Goal: Transaction & Acquisition: Purchase product/service

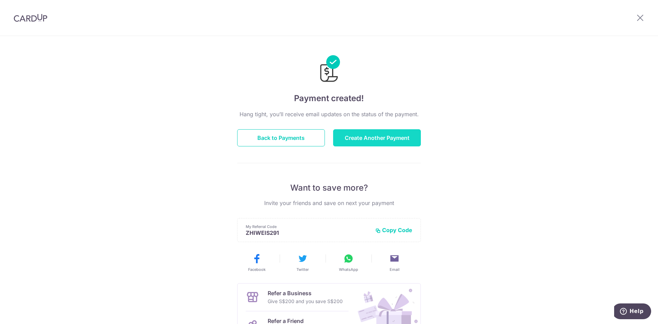
click at [385, 140] on button "Create Another Payment" at bounding box center [377, 137] width 88 height 17
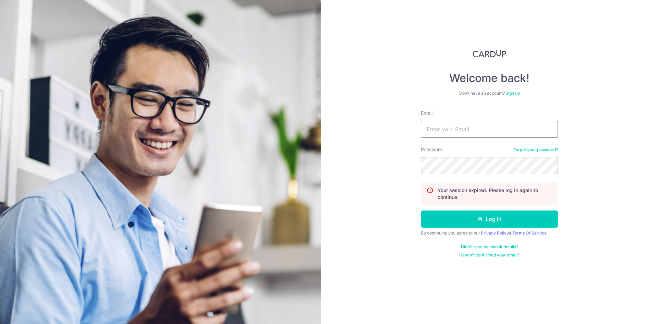
click at [455, 130] on input "Email" at bounding box center [489, 129] width 137 height 17
type input "[EMAIL_ADDRESS][DOMAIN_NAME]"
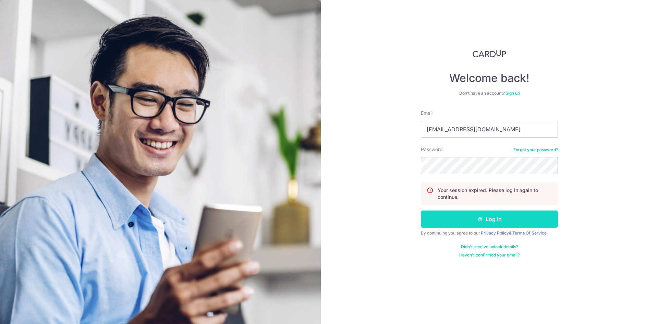
click at [489, 221] on button "Log in" at bounding box center [489, 218] width 137 height 17
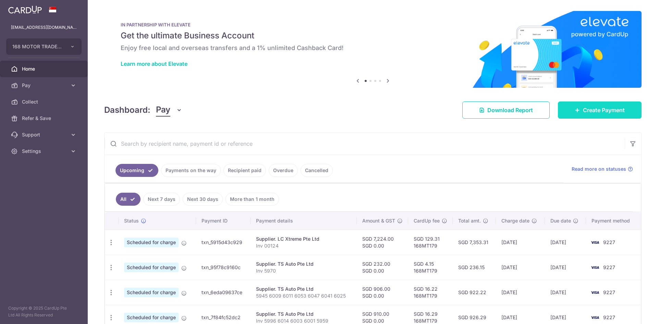
click at [586, 109] on span "Create Payment" at bounding box center [604, 110] width 42 height 8
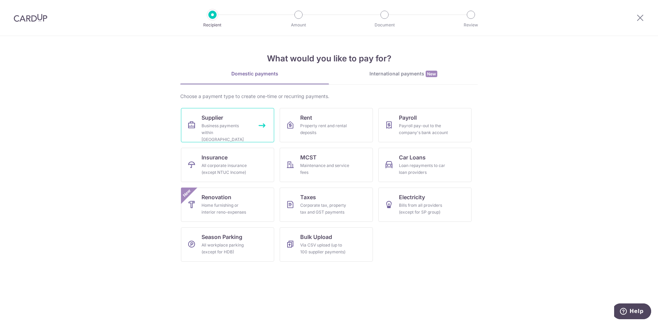
click at [227, 127] on div "Business payments within Singapore" at bounding box center [225, 132] width 49 height 21
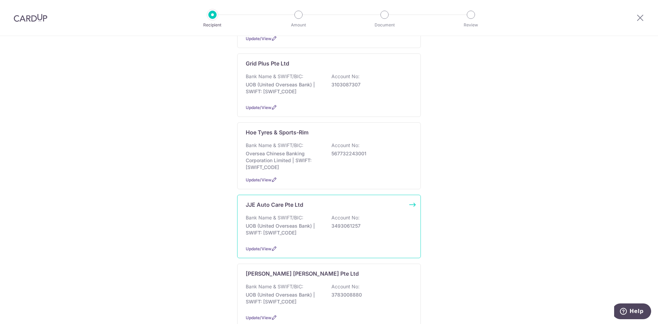
scroll to position [617, 0]
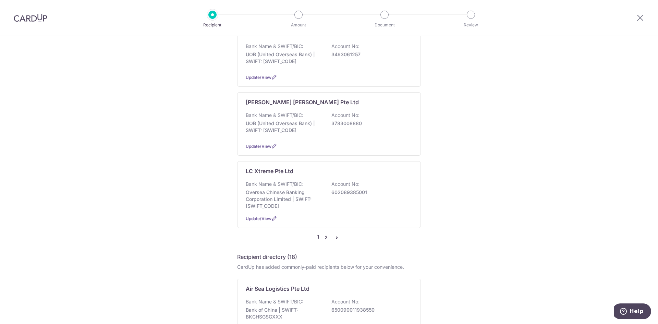
click at [325, 233] on link "2" at bounding box center [326, 237] width 8 height 8
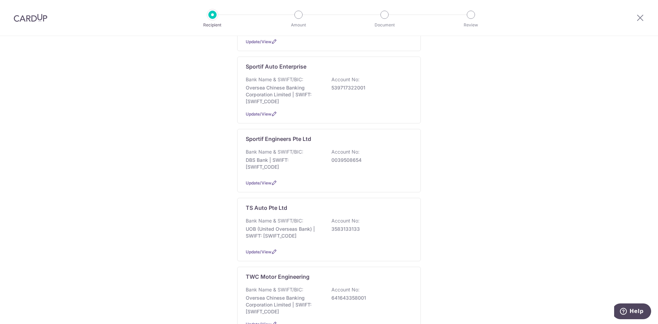
scroll to position [240, 0]
click at [331, 225] on p "3583133133" at bounding box center [369, 228] width 77 height 7
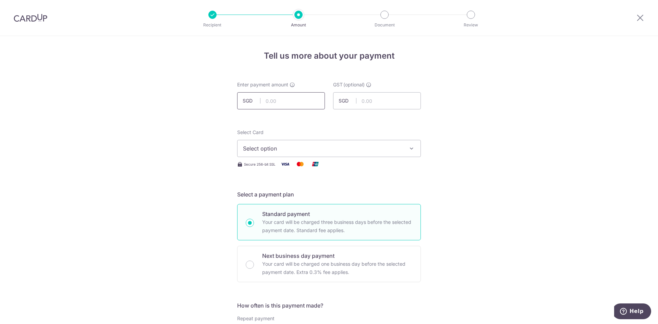
click at [286, 101] on input "text" at bounding box center [281, 100] width 88 height 17
type input "854.00"
click at [347, 147] on span "Select option" at bounding box center [323, 148] width 160 height 8
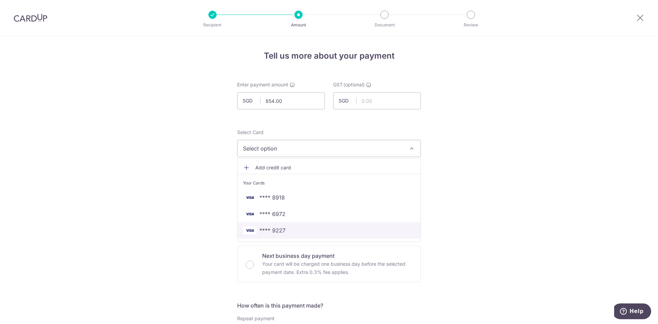
click at [276, 229] on span "**** 9227" at bounding box center [272, 230] width 26 height 8
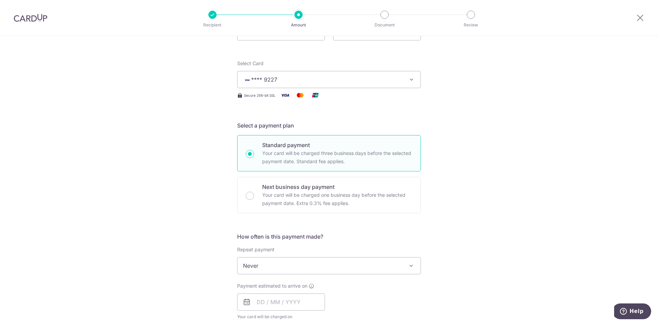
scroll to position [171, 0]
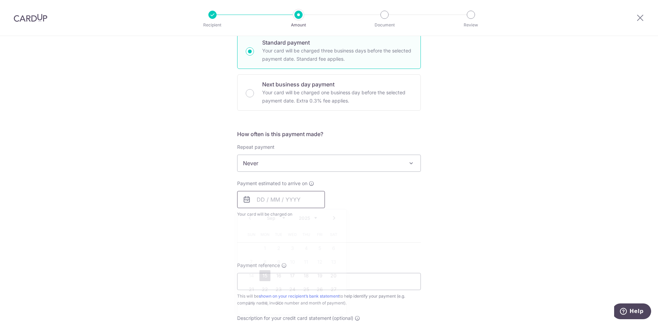
click at [275, 198] on input "text" at bounding box center [281, 199] width 88 height 17
click at [262, 277] on link "15" at bounding box center [264, 275] width 11 height 11
type input "15/09/2025"
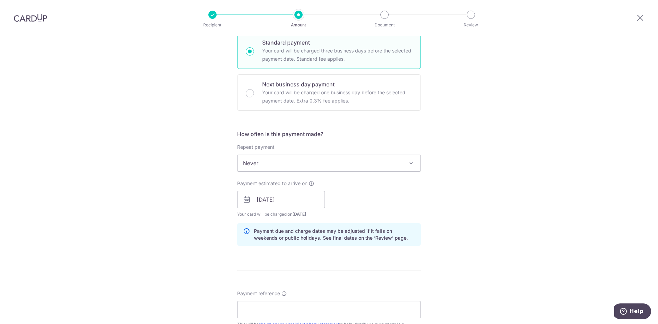
click at [399, 221] on div "How often is this payment made? Repeat payment Never Every week Every month Eve…" at bounding box center [329, 190] width 184 height 121
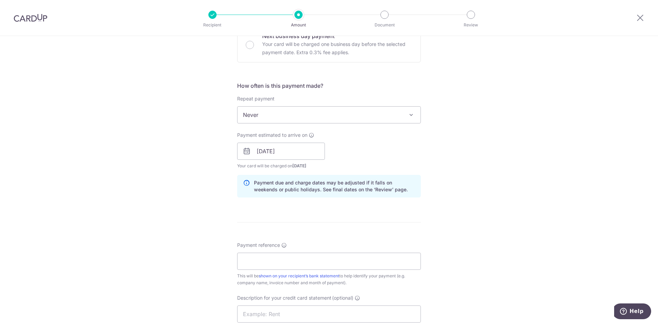
scroll to position [343, 0]
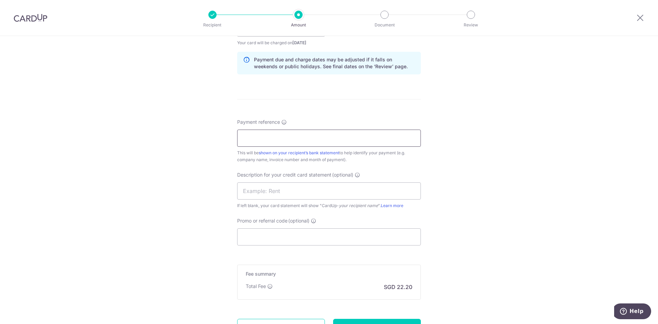
click at [282, 140] on input "Payment reference" at bounding box center [329, 138] width 184 height 17
drag, startPoint x: 251, startPoint y: 138, endPoint x: 223, endPoint y: 138, distance: 28.4
click at [223, 138] on div "Tell us more about your payment Enter payment amount SGD 854.00 854.00 GST (opt…" at bounding box center [329, 40] width 658 height 694
click at [341, 139] on input "6100 6084 6083 6082 6078 6059 6" at bounding box center [329, 138] width 184 height 17
type input "6100 6084 6083 6082 6078 6059 6056"
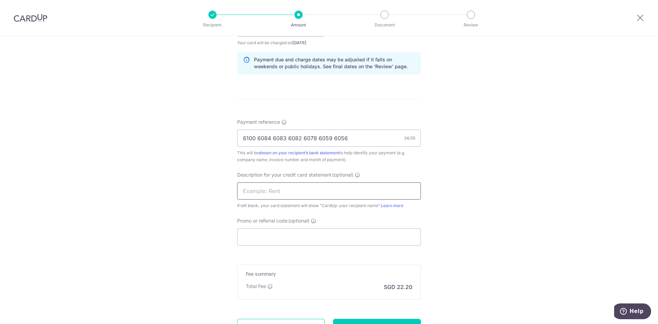
click at [301, 191] on input "text" at bounding box center [329, 190] width 184 height 17
type input "168MTL 0534"
click at [298, 241] on input "Promo or referral code (optional)" at bounding box center [329, 236] width 184 height 17
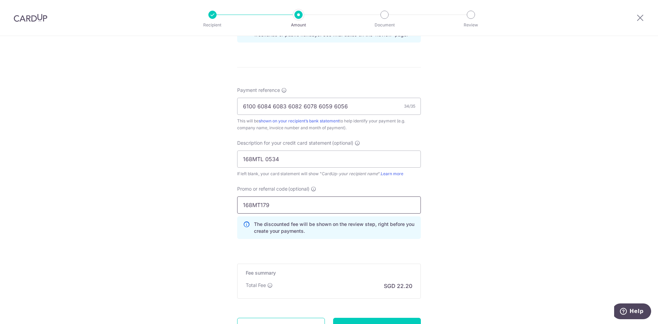
scroll to position [437, 0]
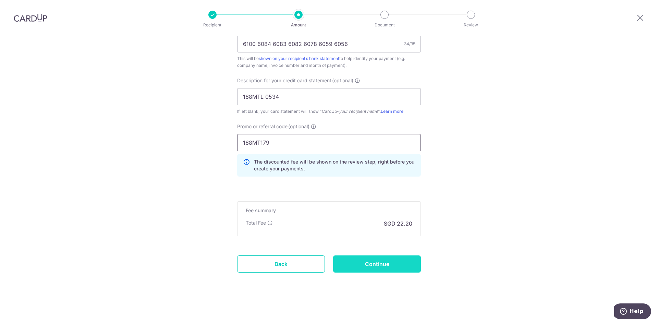
type input "168MT179"
click at [361, 262] on input "Continue" at bounding box center [377, 263] width 88 height 17
type input "Create Schedule"
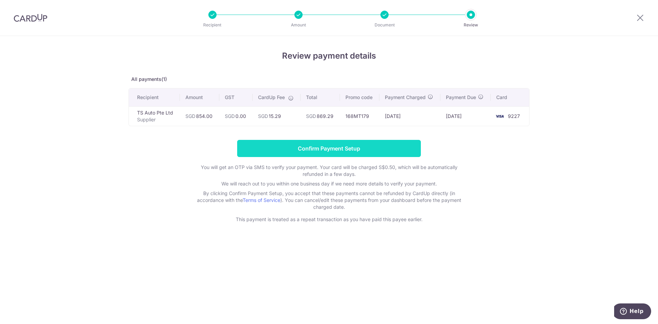
click at [326, 146] on input "Confirm Payment Setup" at bounding box center [329, 148] width 184 height 17
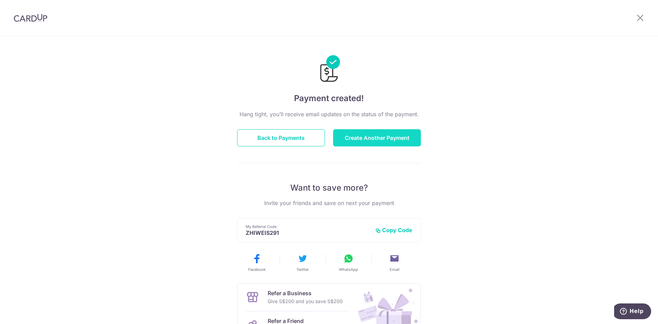
click at [342, 139] on button "Create Another Payment" at bounding box center [377, 137] width 88 height 17
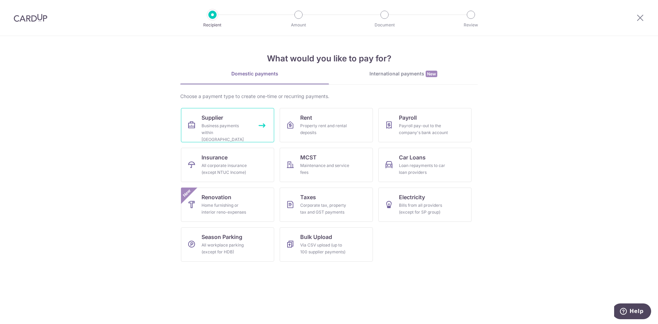
click at [254, 130] on link "Supplier Business payments within Singapore" at bounding box center [227, 125] width 93 height 34
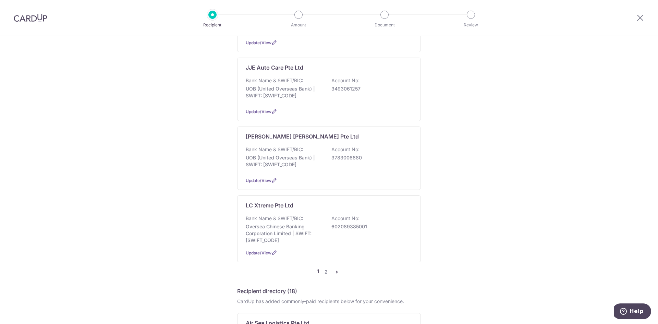
scroll to position [754, 0]
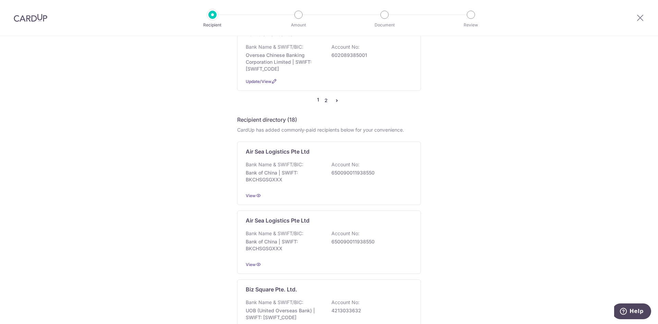
click at [324, 96] on link "2" at bounding box center [326, 100] width 8 height 8
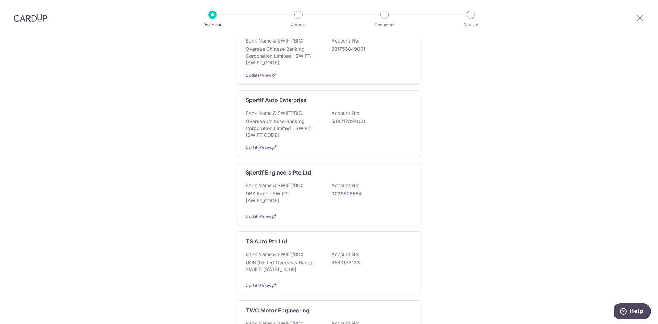
scroll to position [274, 0]
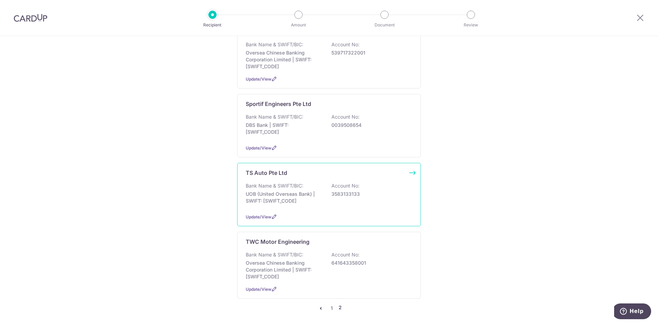
click at [339, 182] on p "Account No:" at bounding box center [345, 185] width 28 height 7
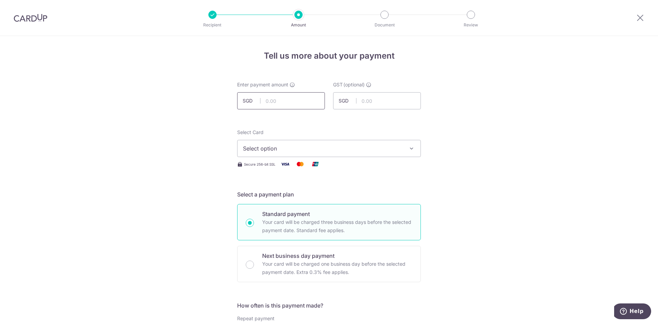
click at [284, 100] on input "text" at bounding box center [281, 100] width 88 height 17
type input "5"
type input "800.00"
click at [363, 152] on span "Select option" at bounding box center [323, 148] width 160 height 8
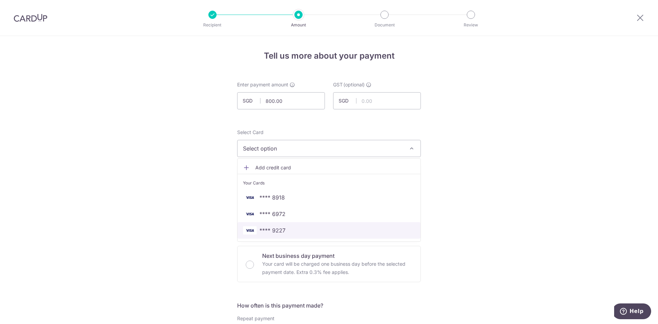
click at [277, 229] on span "**** 9227" at bounding box center [272, 230] width 26 height 8
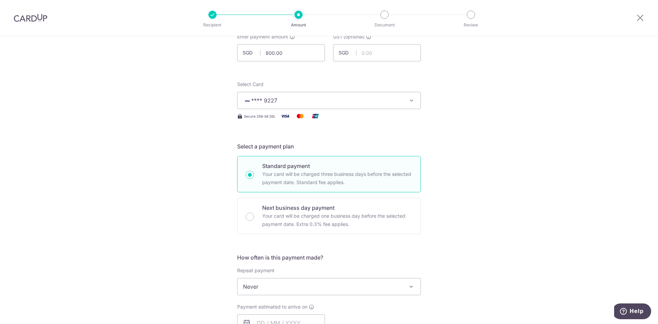
scroll to position [171, 0]
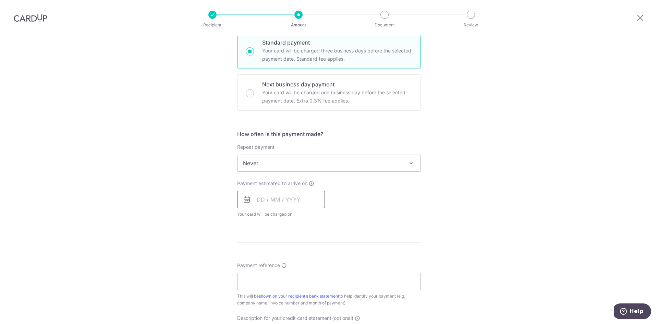
click at [266, 200] on input "text" at bounding box center [281, 199] width 88 height 17
click at [262, 276] on link "15" at bounding box center [264, 275] width 11 height 11
type input "15/09/2025"
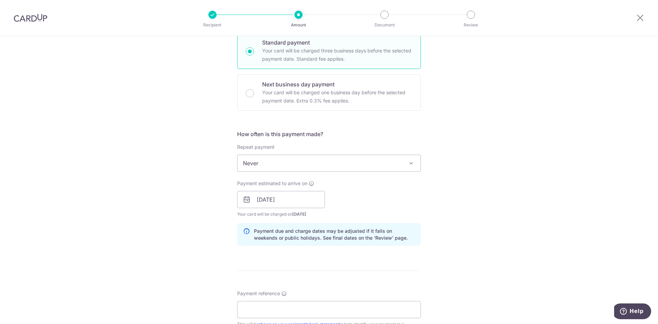
click at [441, 212] on div "Tell us more about your payment Enter payment amount SGD 800.00 800.00 GST (opt…" at bounding box center [329, 212] width 658 height 694
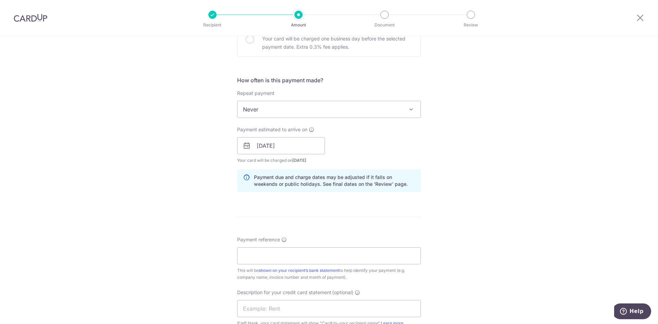
scroll to position [343, 0]
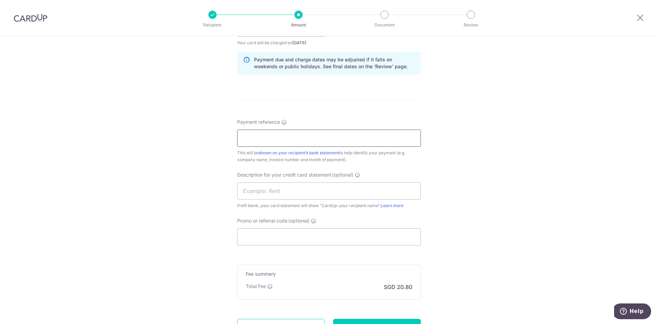
click at [302, 135] on input "Payment reference" at bounding box center [329, 138] width 184 height 17
type input "Inv 5985 5979"
click at [313, 191] on input "text" at bounding box center [329, 190] width 184 height 17
type input "168MTL 0537"
click at [297, 237] on input "Promo or referral code (optional)" at bounding box center [329, 236] width 184 height 17
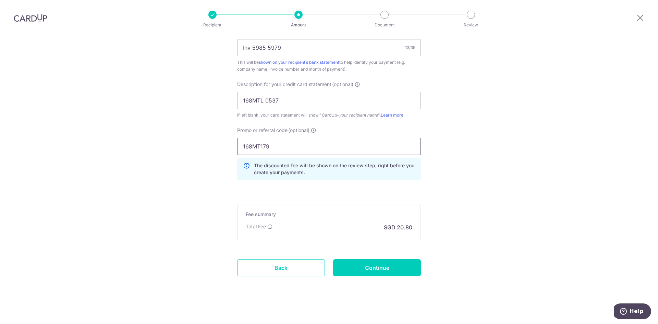
scroll to position [437, 0]
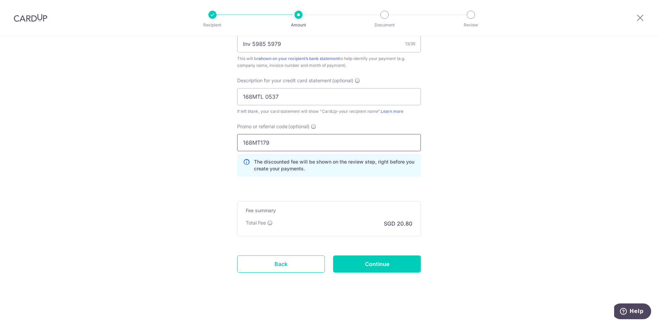
type input "168MT179"
click at [378, 269] on input "Continue" at bounding box center [377, 263] width 88 height 17
type input "Create Schedule"
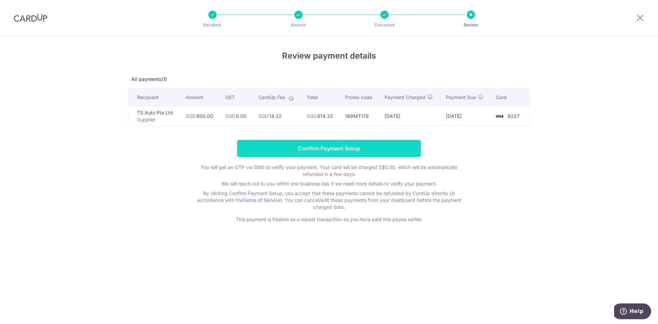
click at [345, 148] on input "Confirm Payment Setup" at bounding box center [329, 148] width 184 height 17
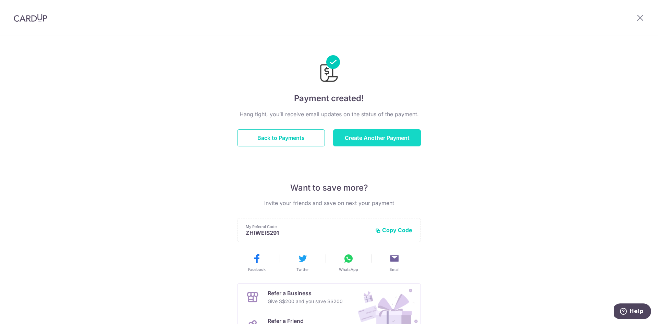
click at [352, 140] on button "Create Another Payment" at bounding box center [377, 137] width 88 height 17
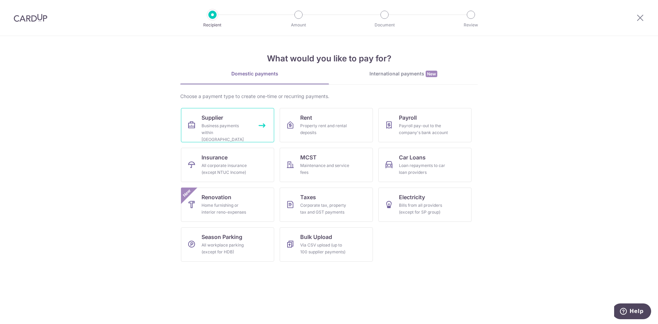
click at [263, 131] on link "Supplier Business payments within Singapore" at bounding box center [227, 125] width 93 height 34
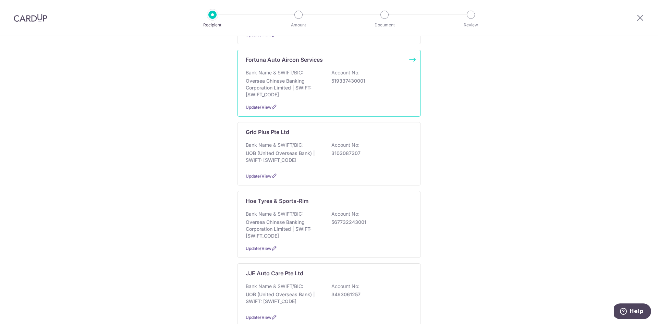
scroll to position [583, 0]
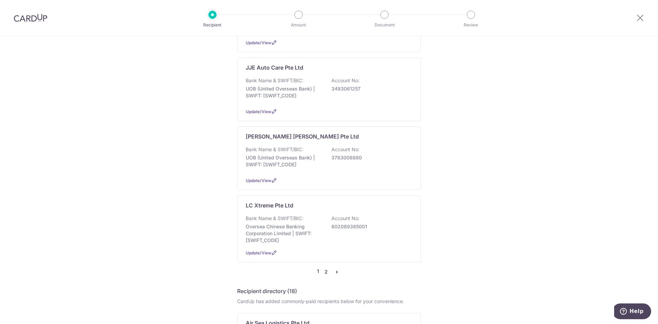
click at [324, 268] on link "2" at bounding box center [326, 272] width 8 height 8
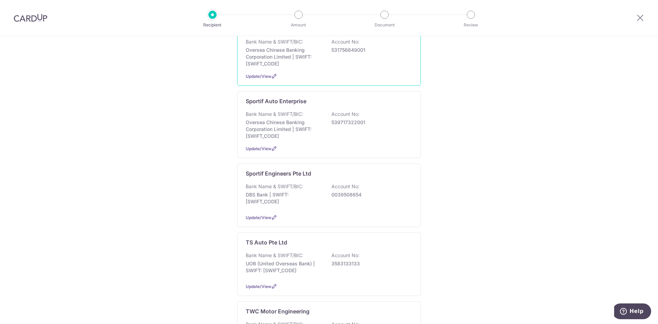
scroll to position [206, 0]
click at [320, 251] on div "Bank Name & SWIFT/BIC: UOB (United Overseas Bank) | SWIFT: UOVBSGSGXXX Account …" at bounding box center [329, 263] width 167 height 25
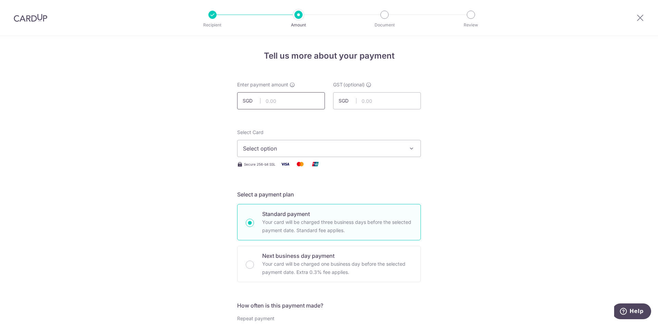
click at [293, 106] on input "text" at bounding box center [281, 100] width 88 height 17
type input "880.00"
click at [375, 151] on span "Select option" at bounding box center [323, 148] width 160 height 8
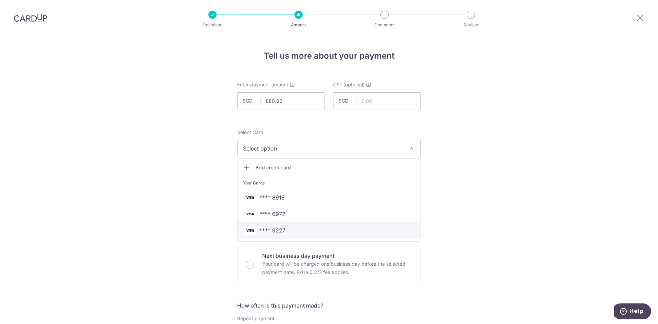
click at [290, 233] on span "**** 9227" at bounding box center [329, 230] width 172 height 8
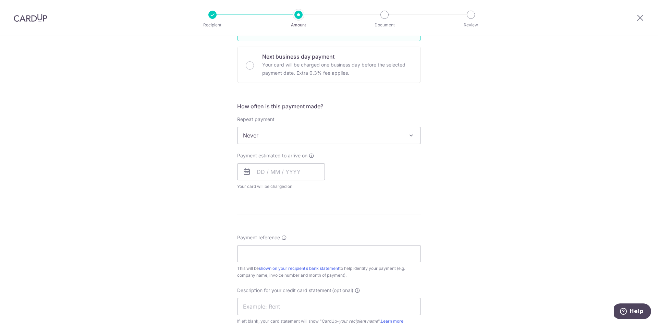
scroll to position [206, 0]
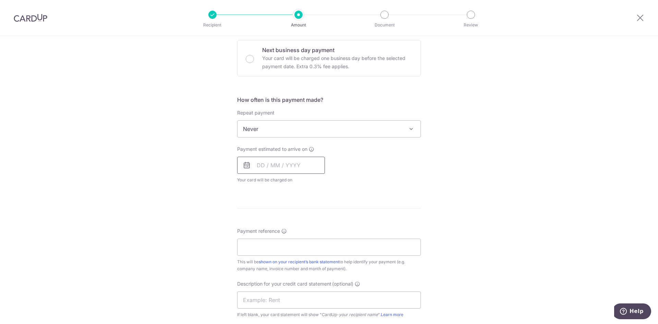
click at [269, 162] on input "text" at bounding box center [281, 165] width 88 height 17
click at [264, 241] on link "15" at bounding box center [264, 241] width 11 height 11
type input "15/09/2025"
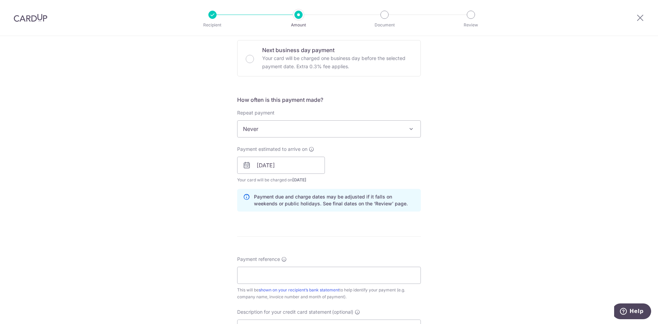
click at [362, 205] on p "Payment due and charge dates may be adjusted if it falls on weekends or public …" at bounding box center [334, 200] width 161 height 14
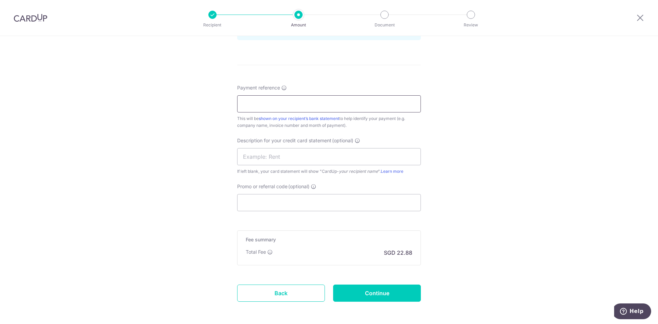
click at [299, 105] on input "Payment reference" at bounding box center [329, 103] width 184 height 17
type input "Inv 5946 5964"
click at [288, 150] on input "text" at bounding box center [329, 156] width 184 height 17
type input "168MTL 0538"
click at [300, 209] on input "Promo or referral code (optional)" at bounding box center [329, 202] width 184 height 17
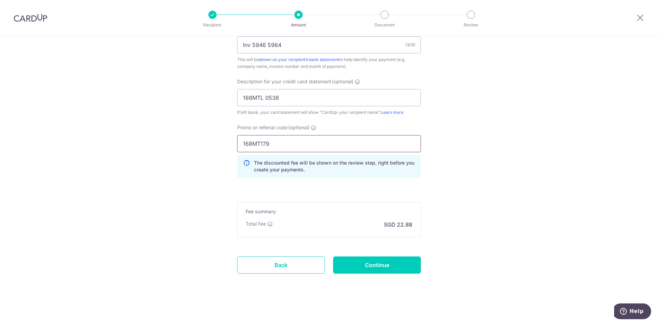
scroll to position [437, 0]
type input "168MT179"
click at [378, 260] on input "Continue" at bounding box center [377, 263] width 88 height 17
type input "Create Schedule"
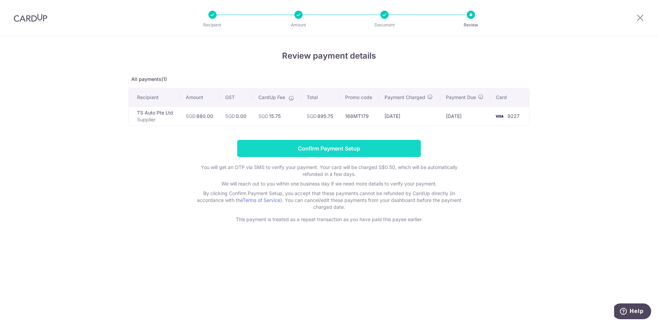
click at [335, 152] on input "Confirm Payment Setup" at bounding box center [329, 148] width 184 height 17
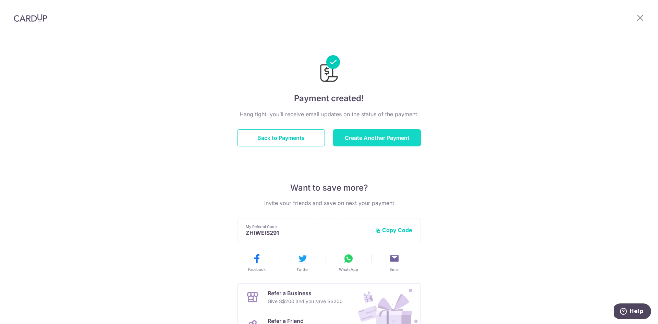
click at [354, 135] on button "Create Another Payment" at bounding box center [377, 137] width 88 height 17
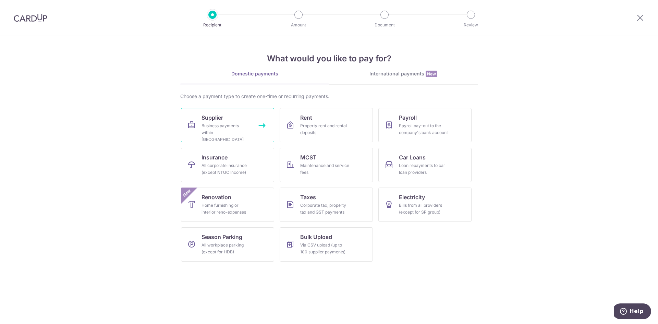
click at [219, 120] on span "Supplier" at bounding box center [212, 117] width 22 height 8
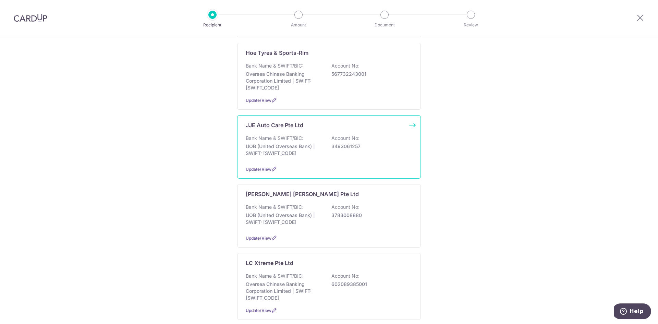
scroll to position [651, 0]
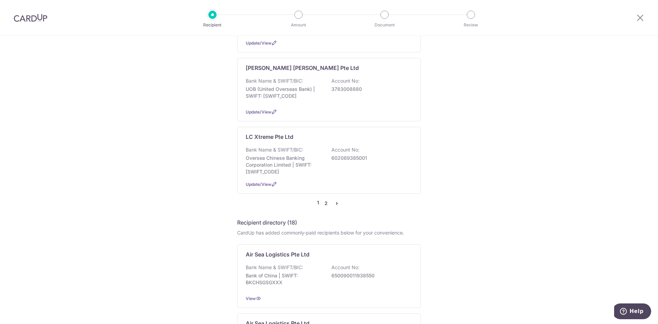
click at [323, 199] on link "2" at bounding box center [326, 203] width 8 height 8
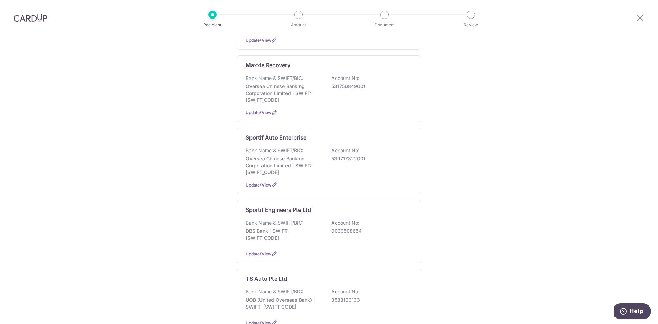
scroll to position [240, 0]
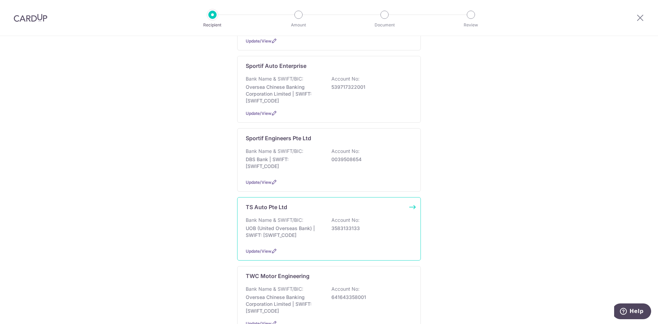
click at [335, 225] on p "3583133133" at bounding box center [369, 228] width 77 height 7
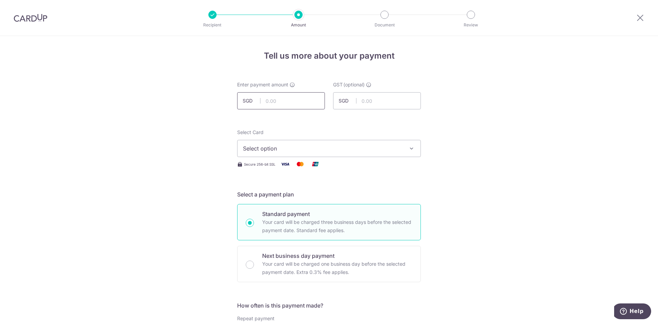
click at [296, 101] on input "text" at bounding box center [281, 100] width 88 height 17
type input "640.00"
click at [369, 161] on div "Secure 256-bit SSL" at bounding box center [329, 164] width 184 height 9
click at [367, 149] on span "Select option" at bounding box center [323, 148] width 160 height 8
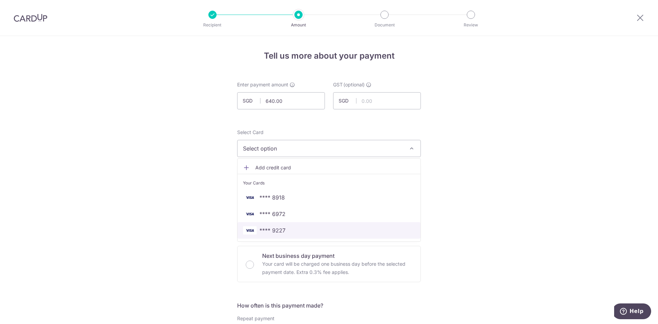
click at [284, 228] on span "**** 9227" at bounding box center [329, 230] width 172 height 8
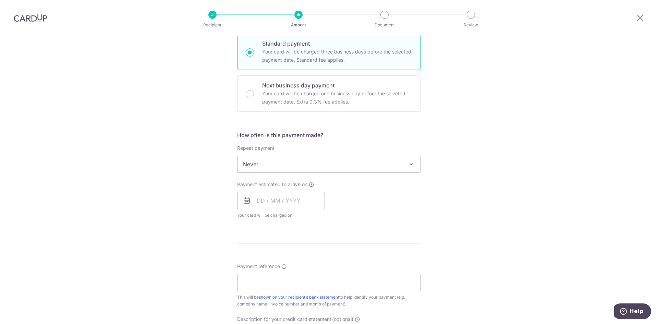
scroll to position [171, 0]
click at [283, 200] on input "text" at bounding box center [281, 199] width 88 height 17
click at [264, 276] on link "15" at bounding box center [264, 275] width 11 height 11
type input "15/09/2025"
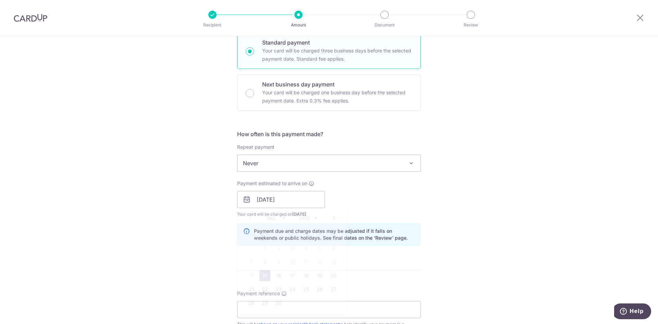
click at [435, 220] on div "Tell us more about your payment Enter payment amount SGD 640.00 640.00 GST (opt…" at bounding box center [329, 212] width 658 height 694
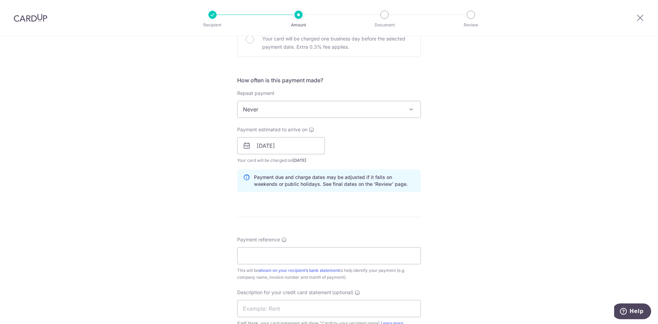
scroll to position [343, 0]
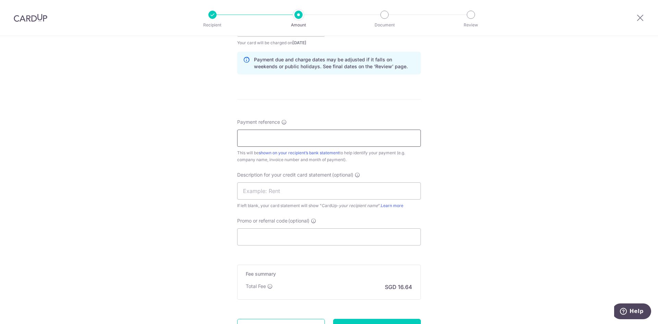
click at [298, 138] on input "Payment reference" at bounding box center [329, 138] width 184 height 17
type input "Inv 6121 6115"
click at [291, 188] on input "text" at bounding box center [329, 190] width 184 height 17
click at [289, 192] on input "168MTL 0376" at bounding box center [329, 190] width 184 height 17
type input "168MTL 0559"
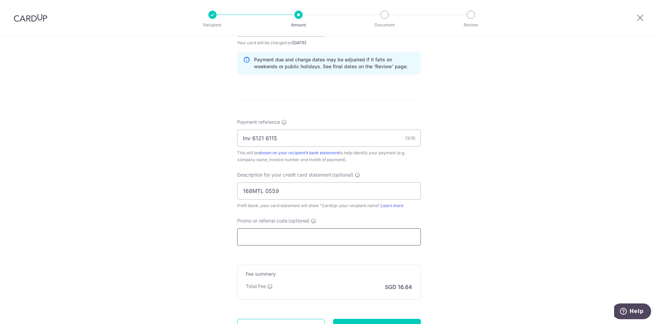
click at [283, 232] on input "Promo or referral code (optional)" at bounding box center [329, 236] width 184 height 17
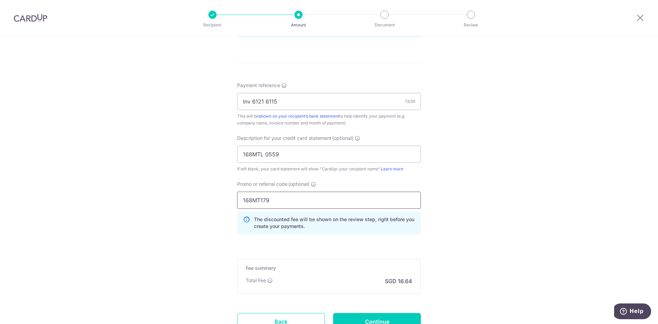
scroll to position [437, 0]
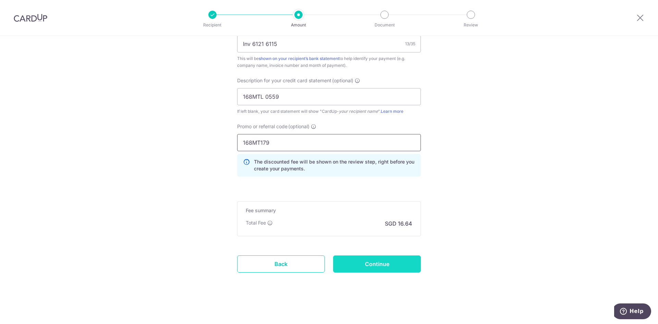
type input "168MT179"
click at [372, 261] on input "Continue" at bounding box center [377, 263] width 88 height 17
type input "Create Schedule"
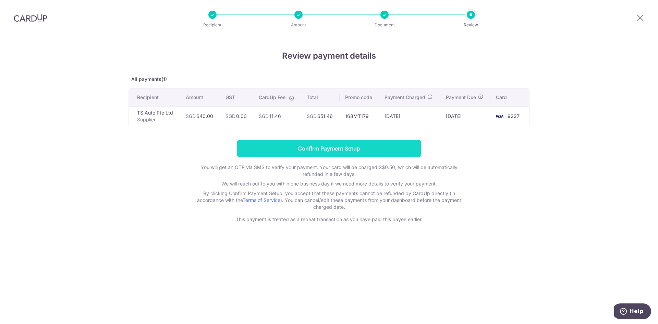
click at [331, 152] on input "Confirm Payment Setup" at bounding box center [329, 148] width 184 height 17
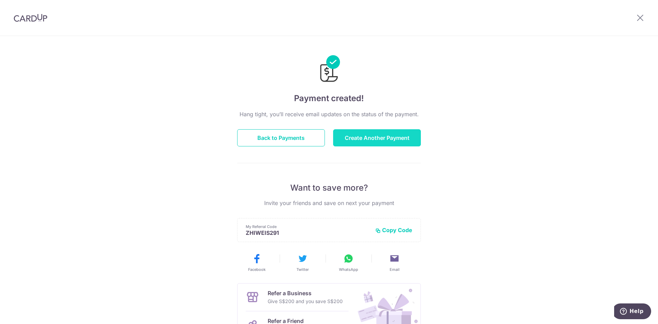
click at [346, 144] on button "Create Another Payment" at bounding box center [377, 137] width 88 height 17
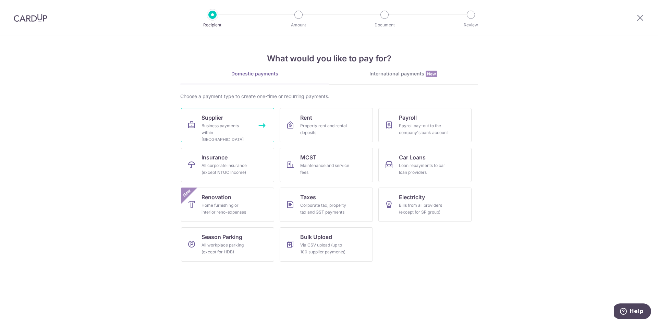
click at [263, 129] on link "Supplier Business payments within [GEOGRAPHIC_DATA]" at bounding box center [227, 125] width 93 height 34
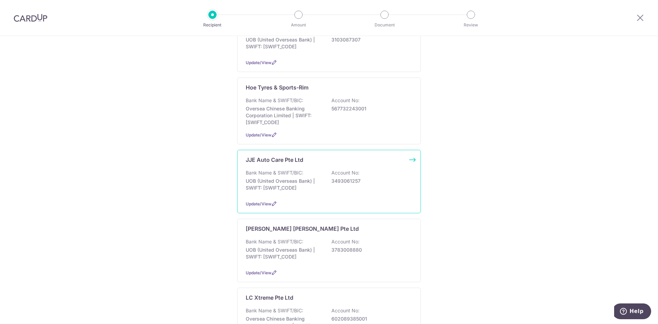
scroll to position [583, 0]
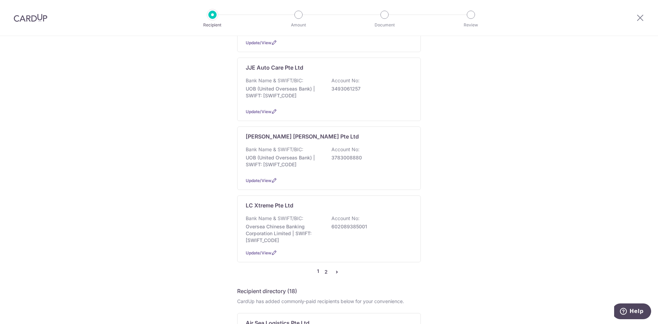
click at [324, 268] on link "2" at bounding box center [326, 272] width 8 height 8
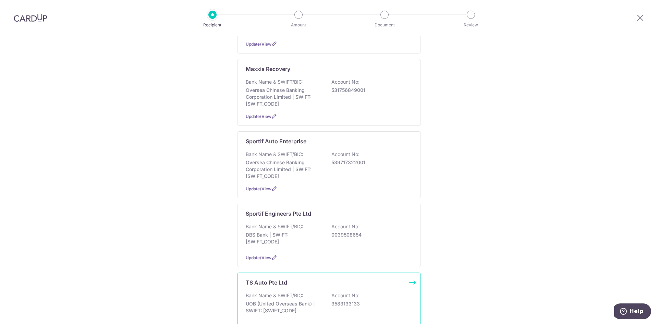
scroll to position [240, 0]
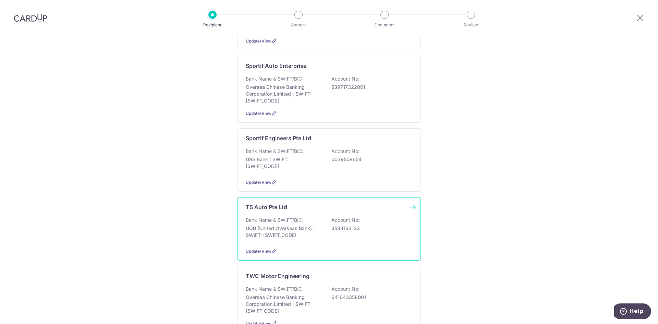
click at [345, 225] on p "3583133133" at bounding box center [369, 228] width 77 height 7
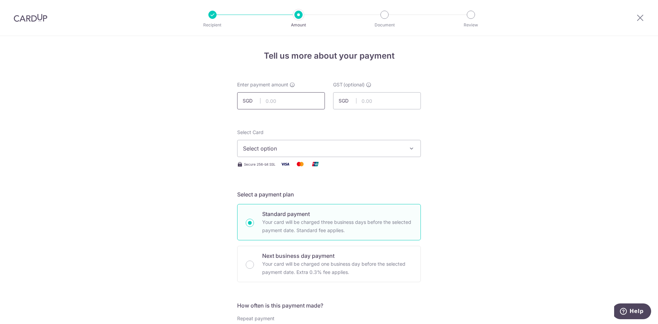
click at [298, 97] on input "text" at bounding box center [281, 100] width 88 height 17
type input "842.00"
click at [345, 145] on span "Select option" at bounding box center [323, 148] width 160 height 8
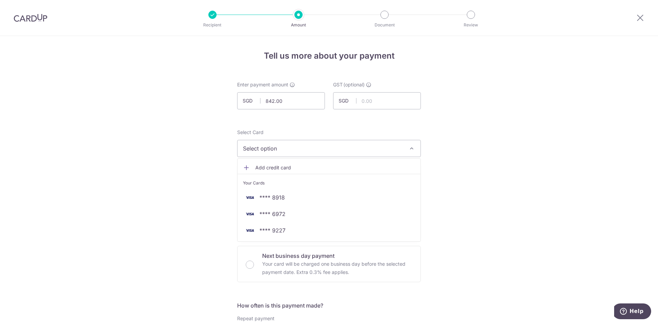
click at [314, 191] on ul "Add credit card Your Cards **** 8918 **** 6972 **** 9227" at bounding box center [329, 199] width 184 height 83
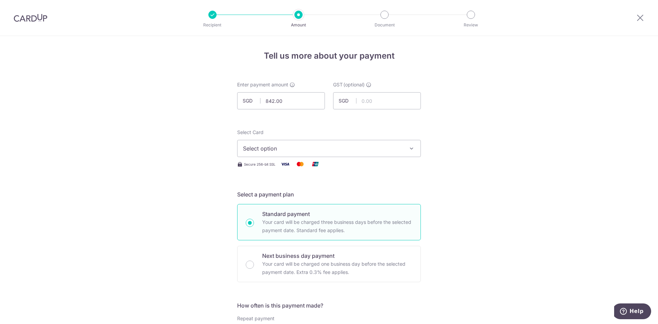
click at [318, 154] on button "Select option" at bounding box center [329, 148] width 184 height 17
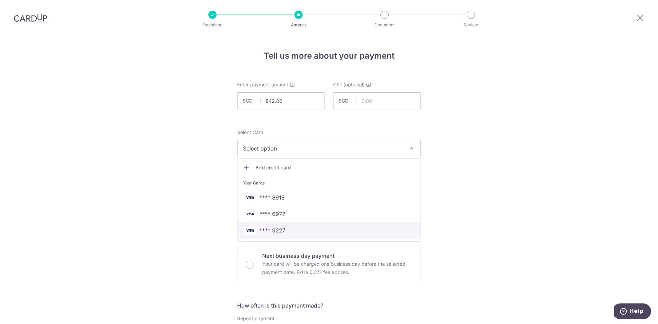
click at [299, 229] on span "**** 9227" at bounding box center [329, 230] width 172 height 8
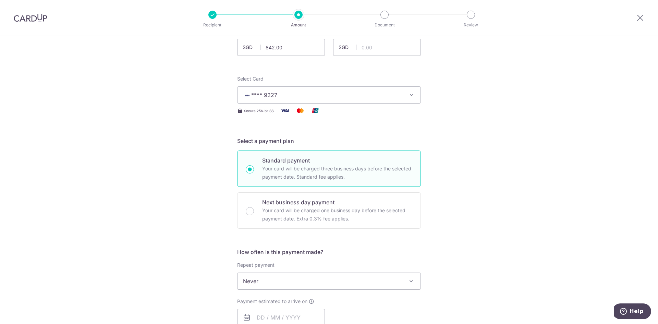
scroll to position [137, 0]
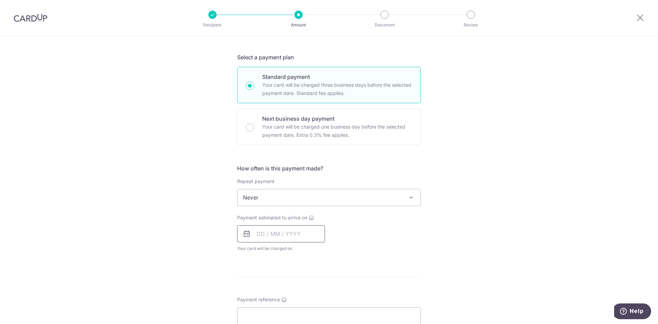
click at [282, 241] on input "text" at bounding box center [281, 233] width 88 height 17
click at [263, 309] on link "15" at bounding box center [264, 309] width 11 height 11
type input "15/09/2025"
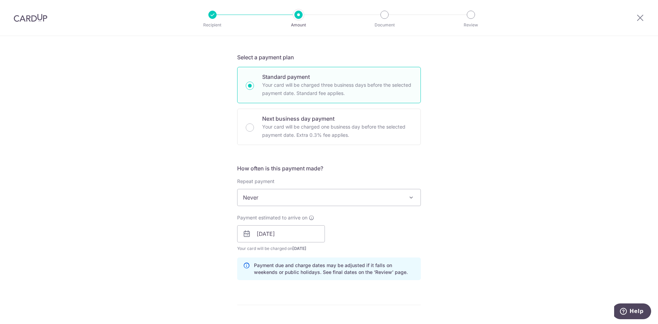
click at [418, 236] on div "Payment estimated to arrive on 15/09/2025 Prev Next Sep Oct Nov Dec 2025 2026 2…" at bounding box center [329, 233] width 192 height 38
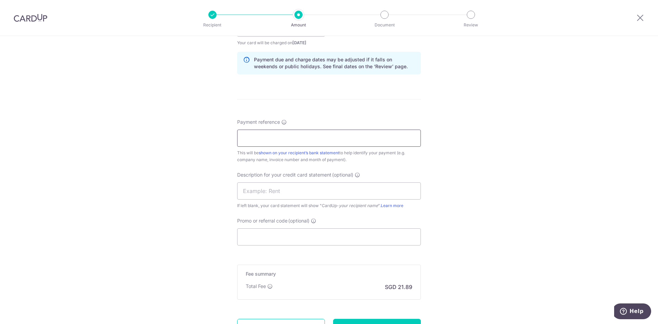
click at [298, 138] on input "Payment reference" at bounding box center [329, 138] width 184 height 17
type input "Inv 6131 6122"
click at [301, 192] on input "text" at bounding box center [329, 190] width 184 height 17
type input "168MTL 0564"
click at [296, 233] on input "Promo or referral code (optional)" at bounding box center [329, 236] width 184 height 17
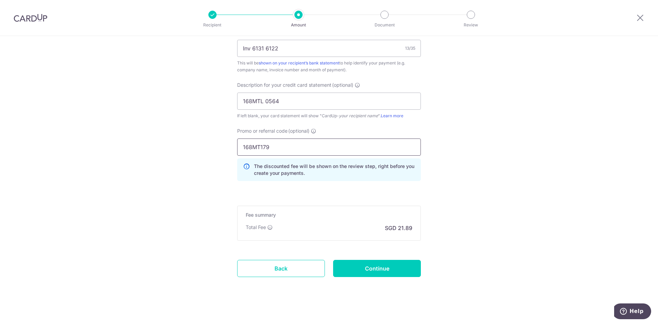
scroll to position [437, 0]
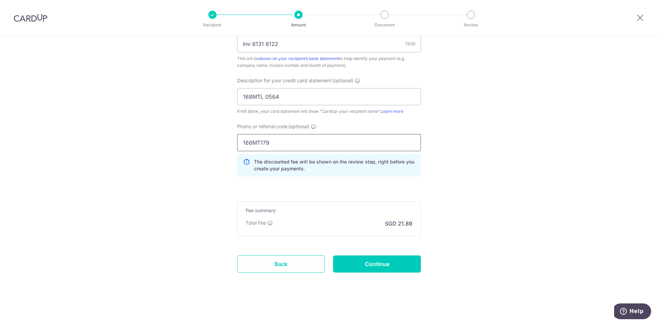
type input "168MT179"
click at [382, 264] on input "Continue" at bounding box center [377, 263] width 88 height 17
type input "Create Schedule"
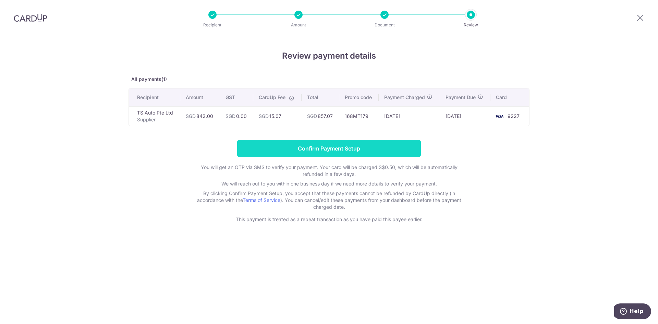
click at [327, 151] on input "Confirm Payment Setup" at bounding box center [329, 148] width 184 height 17
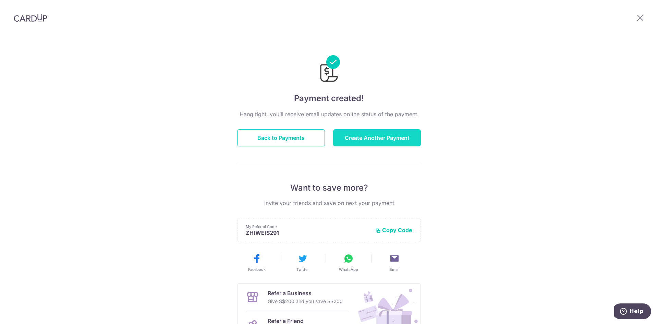
click at [349, 135] on button "Create Another Payment" at bounding box center [377, 137] width 88 height 17
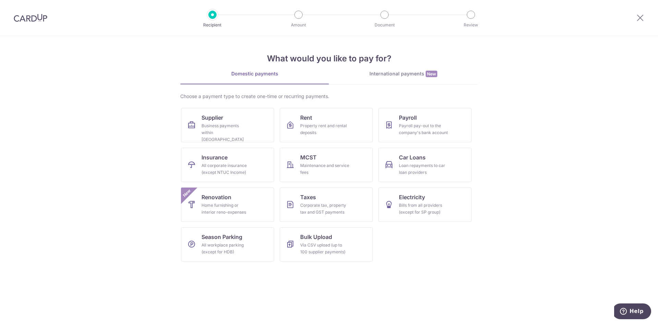
click at [203, 99] on div "Choose a payment type to create one-time or recurring payments." at bounding box center [328, 96] width 297 height 7
click at [205, 122] on link "Supplier Business payments within [GEOGRAPHIC_DATA]" at bounding box center [227, 125] width 93 height 34
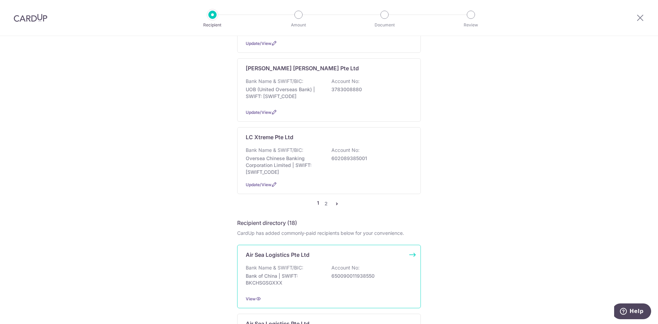
scroll to position [720, 0]
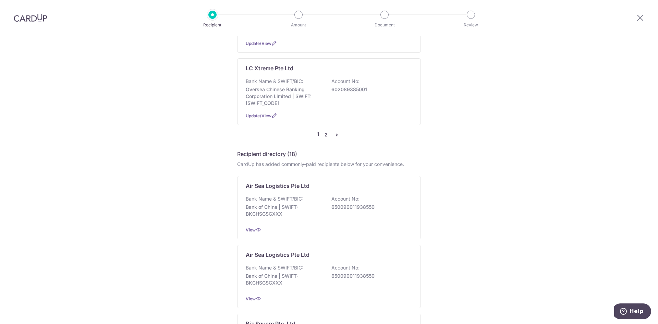
click at [325, 131] on link "2" at bounding box center [326, 135] width 8 height 8
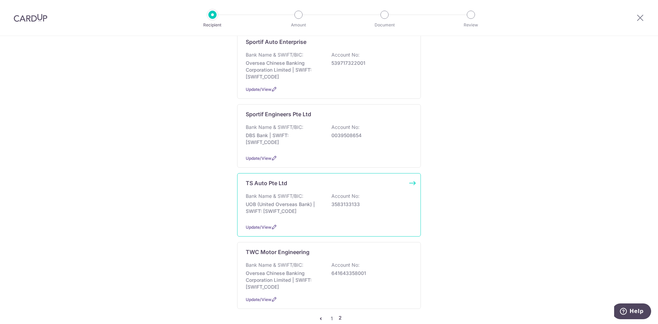
scroll to position [274, 0]
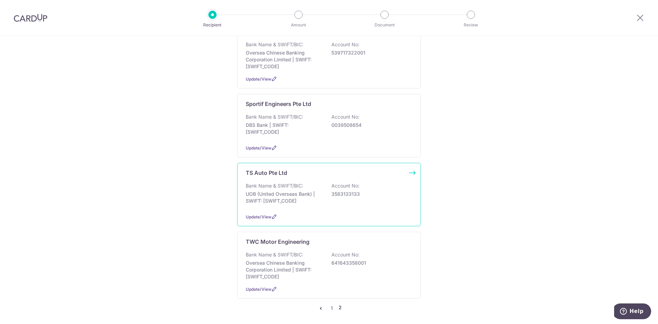
click at [343, 170] on div "TS Auto Pte Ltd Bank Name & SWIFT/BIC: UOB (United Overseas Bank) | SWIFT: UOVB…" at bounding box center [329, 194] width 184 height 63
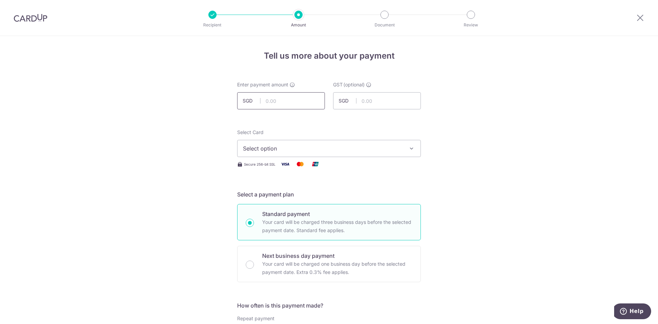
click at [302, 101] on input "text" at bounding box center [281, 100] width 88 height 17
type input "782.00"
click at [395, 153] on button "Select option" at bounding box center [329, 148] width 184 height 17
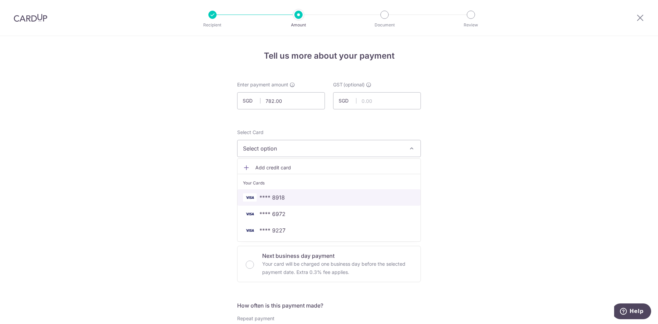
click at [278, 201] on span "**** 8918" at bounding box center [271, 197] width 25 height 8
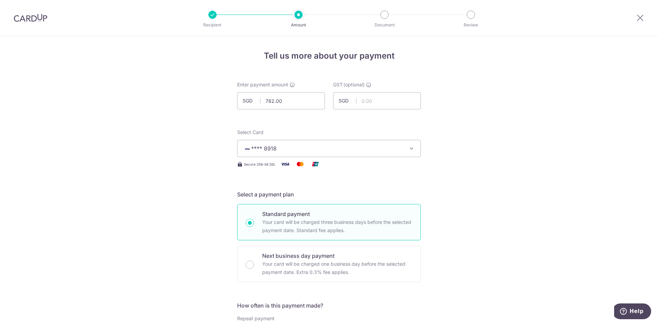
click at [356, 148] on span "**** 8918" at bounding box center [323, 148] width 160 height 8
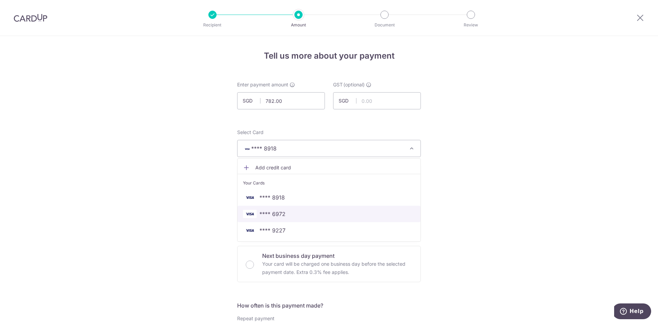
click at [277, 211] on span "**** 6972" at bounding box center [272, 214] width 26 height 8
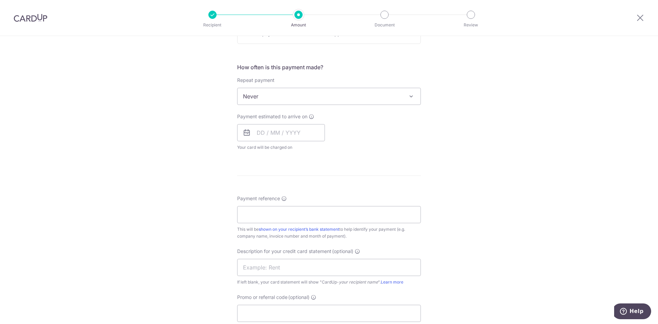
scroll to position [240, 0]
click at [298, 130] on input "text" at bounding box center [281, 130] width 88 height 17
click at [265, 205] on link "15" at bounding box center [264, 206] width 11 height 11
type input "15/09/2025"
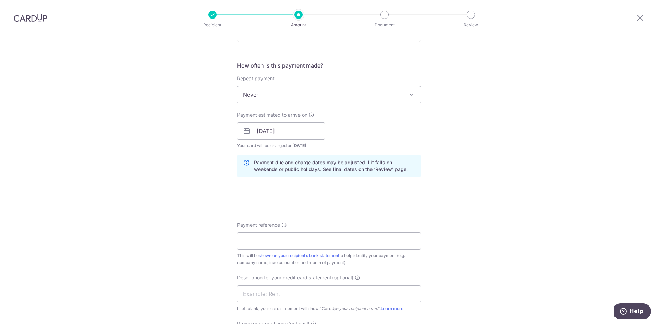
click at [453, 142] on div "Tell us more about your payment Enter payment amount SGD 782.00 782.00 GST (opt…" at bounding box center [329, 143] width 658 height 694
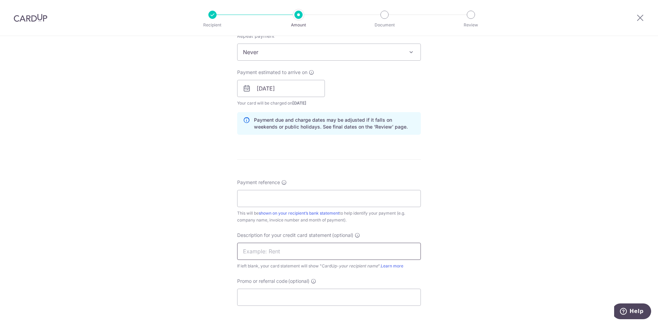
scroll to position [343, 0]
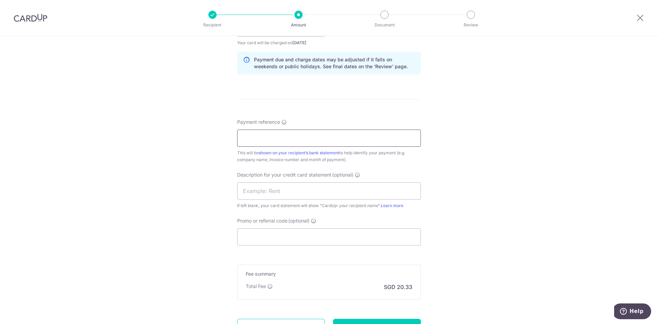
click at [281, 140] on input "Payment reference" at bounding box center [329, 138] width 184 height 17
type input "Inv 6170 6149 6134 6133 6132"
click at [287, 190] on input "text" at bounding box center [329, 190] width 184 height 17
type input "168MTL 0565"
click at [297, 240] on input "Promo or referral code (optional)" at bounding box center [329, 236] width 184 height 17
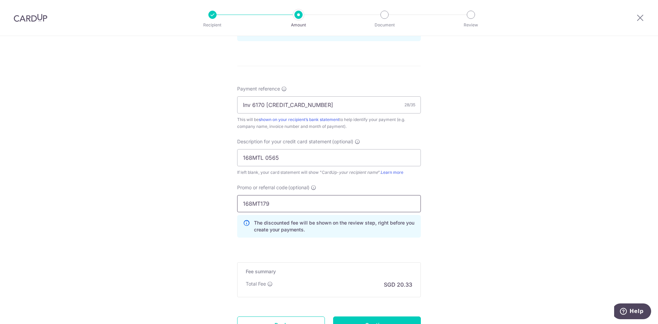
scroll to position [437, 0]
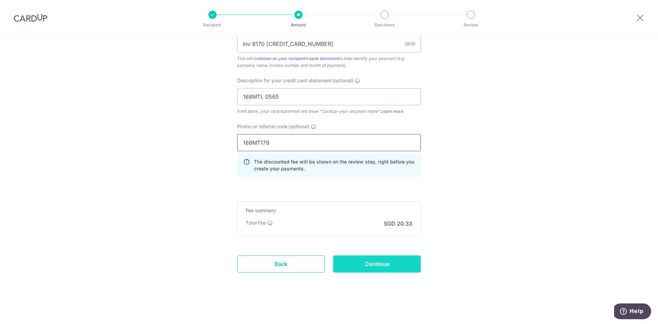
type input "168MT179"
click at [362, 261] on input "Continue" at bounding box center [377, 263] width 88 height 17
type input "Create Schedule"
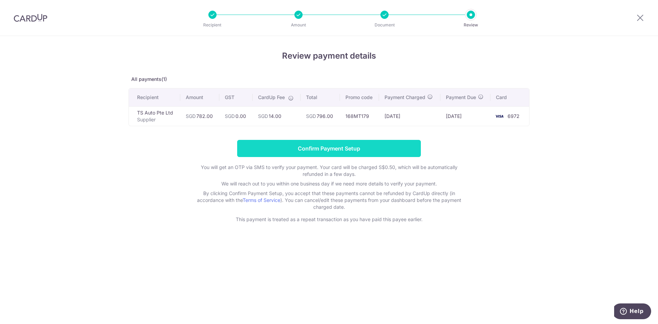
click at [317, 147] on input "Confirm Payment Setup" at bounding box center [329, 148] width 184 height 17
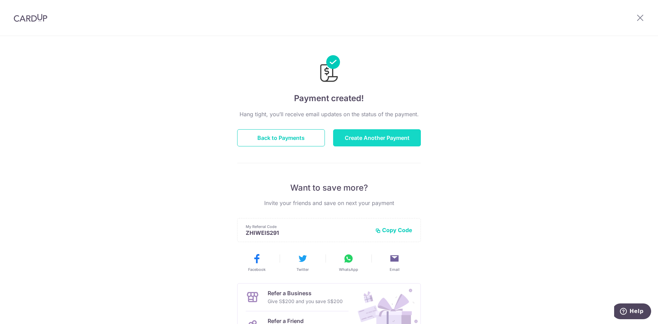
click at [374, 138] on button "Create Another Payment" at bounding box center [377, 137] width 88 height 17
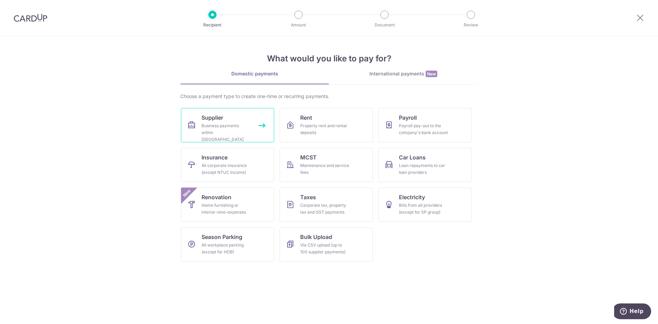
click at [235, 133] on div "Business payments within [GEOGRAPHIC_DATA]" at bounding box center [225, 132] width 49 height 21
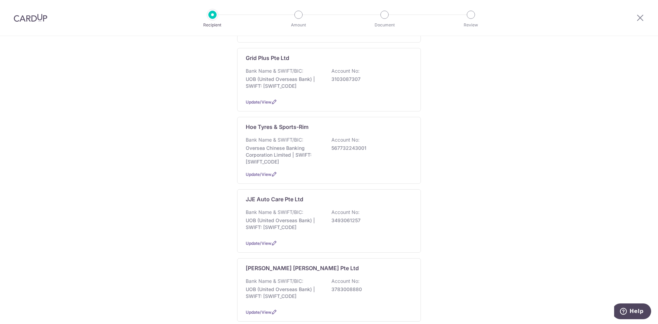
scroll to position [583, 0]
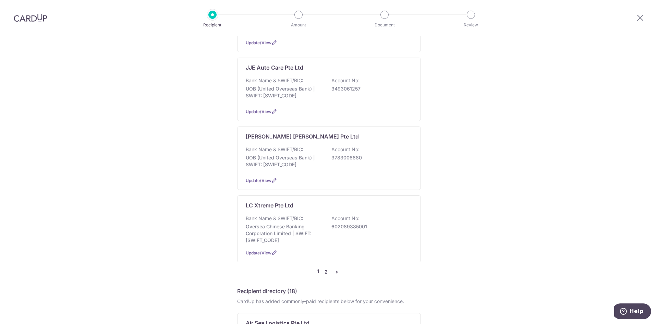
click at [325, 268] on link "2" at bounding box center [326, 272] width 8 height 8
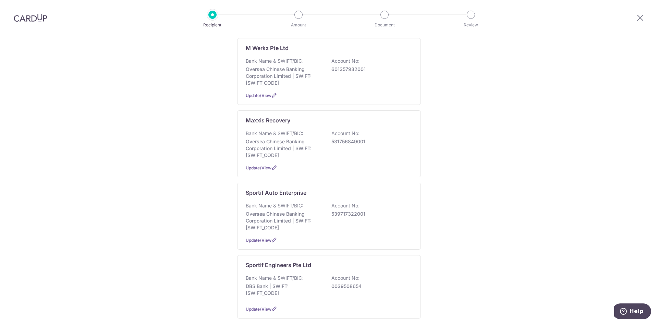
scroll to position [240, 0]
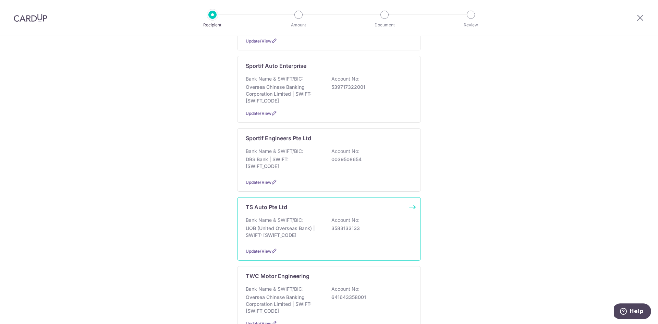
click at [341, 209] on div "TS Auto Pte Ltd Bank Name & SWIFT/BIC: UOB (United Overseas Bank) | SWIFT: UOVB…" at bounding box center [329, 228] width 184 height 63
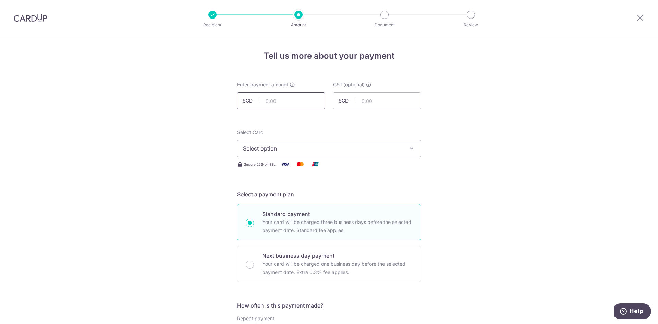
click at [300, 99] on input "text" at bounding box center [281, 100] width 88 height 17
type input "588.00"
click at [387, 157] on div "Select Card Select option Add credit card Your Cards **** 8918 **** 6972 **** 9…" at bounding box center [329, 148] width 184 height 39
click at [387, 150] on span "Select option" at bounding box center [323, 148] width 160 height 8
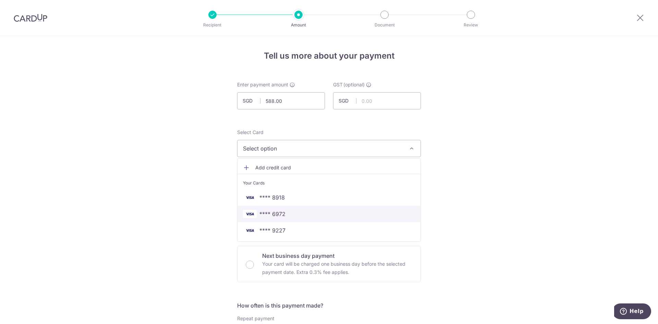
click at [280, 214] on span "**** 6972" at bounding box center [272, 214] width 26 height 8
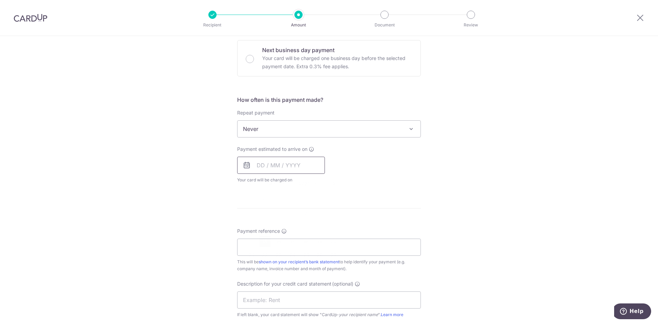
click at [284, 164] on input "text" at bounding box center [281, 165] width 88 height 17
click at [262, 242] on link "15" at bounding box center [264, 241] width 11 height 11
type input "15/09/2025"
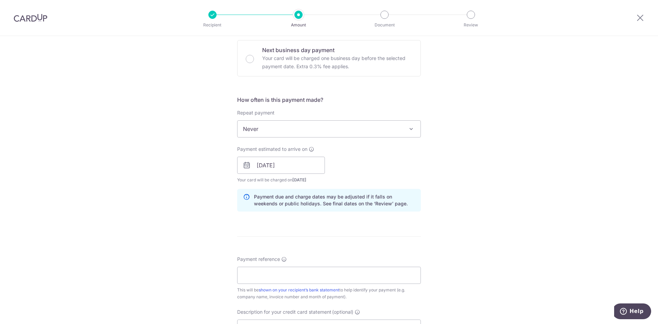
click at [432, 204] on div "Tell us more about your payment Enter payment amount SGD 588.00 588.00 GST (opt…" at bounding box center [329, 177] width 658 height 694
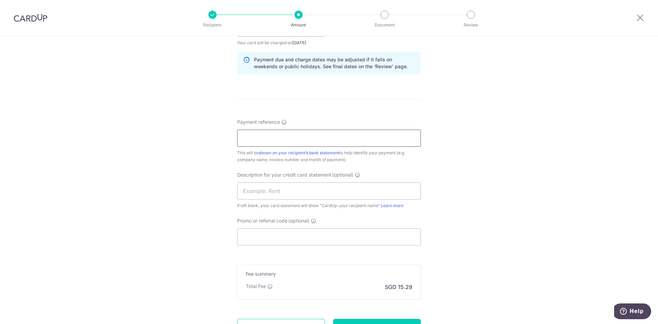
click at [313, 139] on input "Payment reference" at bounding box center [329, 138] width 184 height 17
type input "Inv 6201 6182 6176 6175"
click at [306, 182] on div "Description for your credit card statement (optional) If left blank, your card …" at bounding box center [329, 190] width 184 height 38
click at [306, 188] on input "text" at bounding box center [329, 190] width 184 height 17
type input "168MTL 0566"
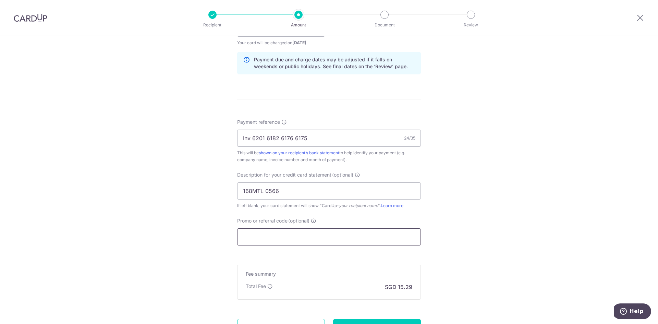
click at [305, 236] on input "Promo or referral code (optional)" at bounding box center [329, 236] width 184 height 17
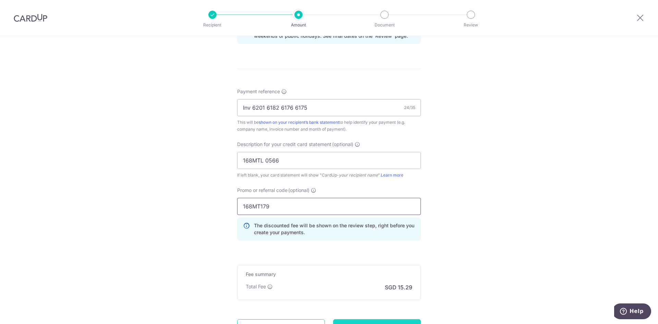
scroll to position [437, 0]
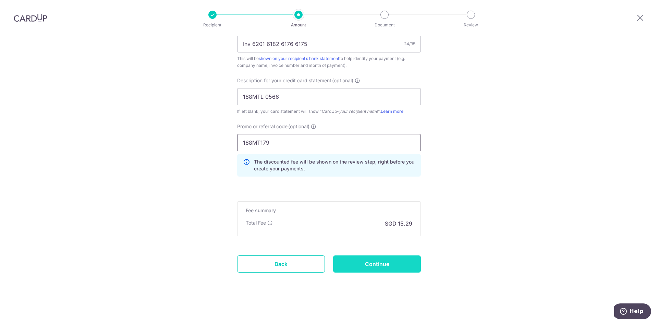
type input "168MT179"
click at [378, 266] on input "Continue" at bounding box center [377, 263] width 88 height 17
type input "Create Schedule"
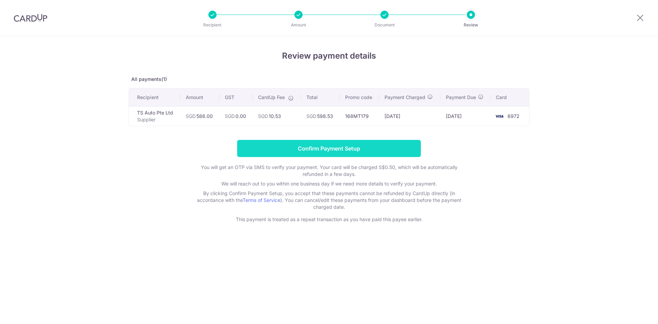
click at [321, 144] on input "Confirm Payment Setup" at bounding box center [329, 148] width 184 height 17
